Goal: Navigation & Orientation: Locate item on page

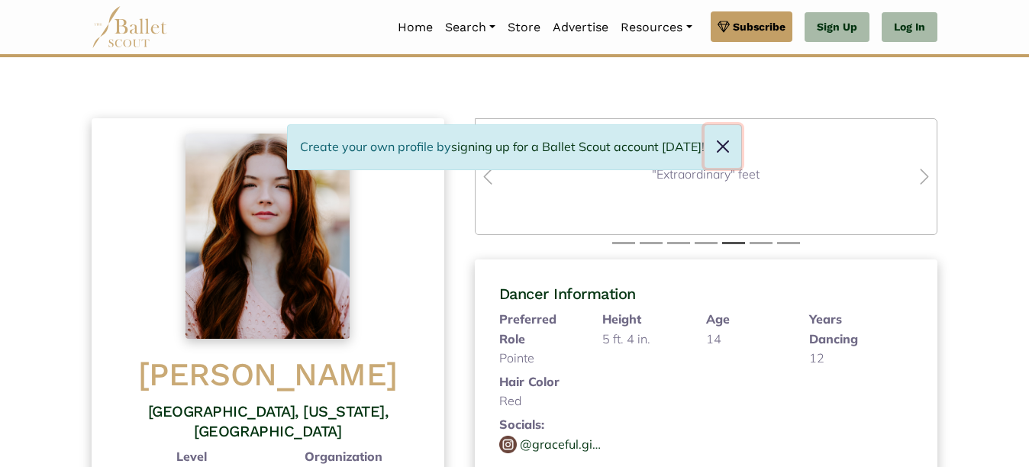
click at [716, 148] on button "Close" at bounding box center [723, 146] width 37 height 43
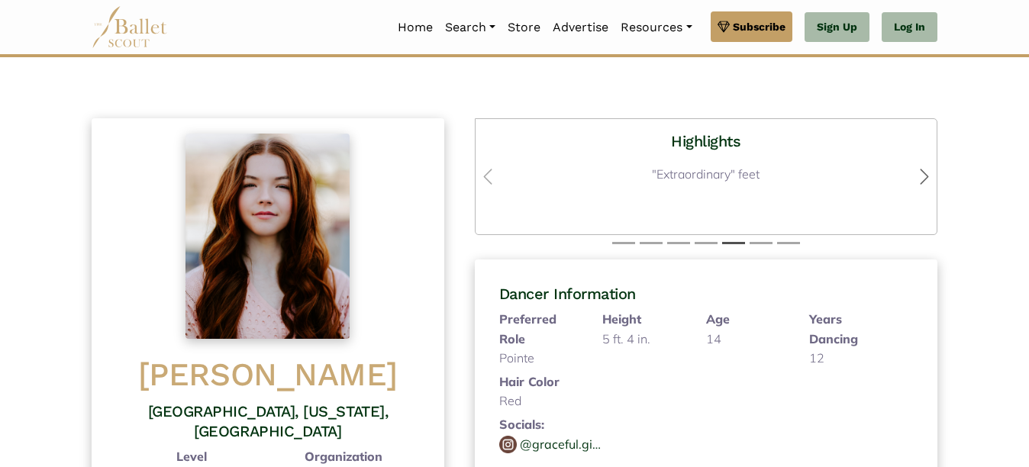
click at [924, 166] on button "Next" at bounding box center [901, 176] width 69 height 115
click at [919, 175] on span "button" at bounding box center [924, 176] width 24 height 19
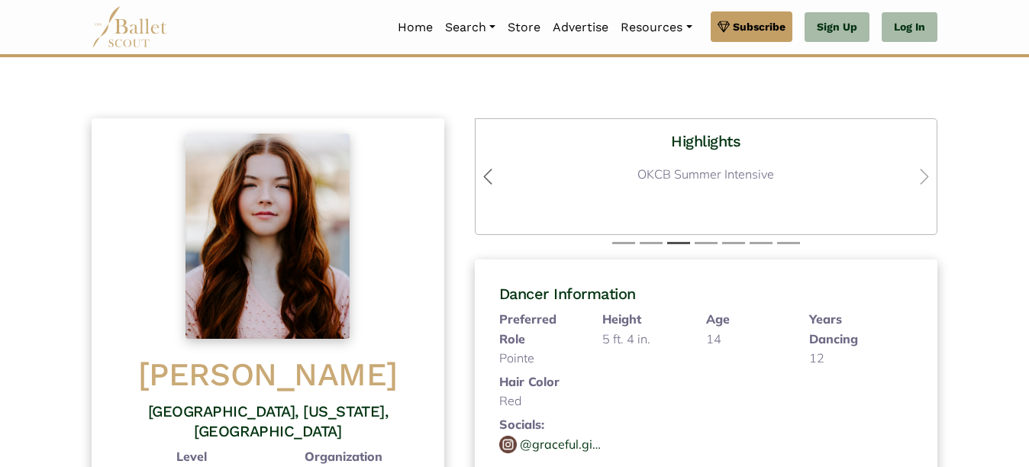
click at [493, 166] on button "Previous" at bounding box center [510, 176] width 69 height 115
click at [909, 168] on button "Next" at bounding box center [901, 176] width 69 height 115
click at [906, 166] on button "Next" at bounding box center [901, 176] width 69 height 115
click at [912, 168] on span "button" at bounding box center [924, 176] width 24 height 19
